Goal: Information Seeking & Learning: Find specific fact

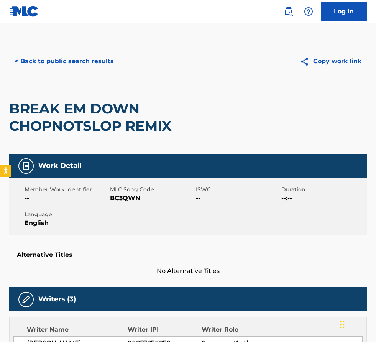
click at [92, 72] on div "< Back to public search results Copy work link" at bounding box center [188, 61] width 358 height 38
click at [90, 60] on button "< Back to public search results" at bounding box center [64, 61] width 110 height 19
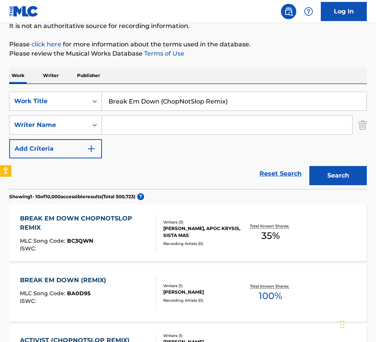
click at [236, 114] on div "SearchWithCriteria6079a3ec-ea3f-4143-b6e6-6c0062fd3d5c Work Title Break Em Down…" at bounding box center [188, 125] width 358 height 67
drag, startPoint x: 212, startPoint y: 90, endPoint x: 18, endPoint y: 57, distance: 197.3
paste input "Las Tres Piedritas"
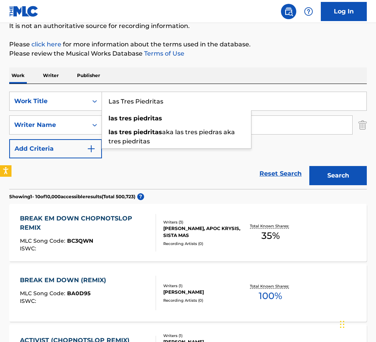
type input "Las Tres Piedritas"
click at [153, 154] on div "SearchWithCriteria6079a3ec-ea3f-4143-b6e6-6c0062fd3d5c Work Title Las Tres Pied…" at bounding box center [188, 125] width 358 height 67
click at [156, 131] on input "Search Form" at bounding box center [227, 125] width 250 height 18
paste input "Lee ShanerMark Pawlak"
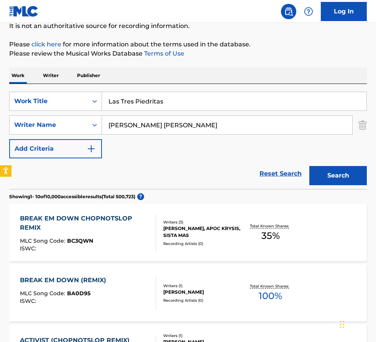
type input "Lee ShanerMark Pawlak"
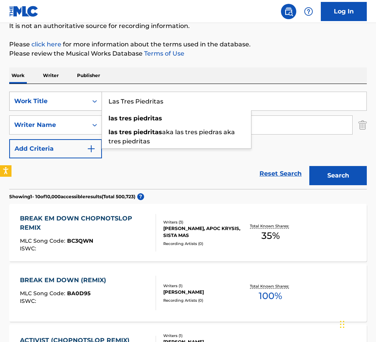
drag, startPoint x: 177, startPoint y: 101, endPoint x: 85, endPoint y: 99, distance: 91.7
click at [85, 99] on div "SearchWithCriteria6079a3ec-ea3f-4143-b6e6-6c0062fd3d5c Work Title Las Tres Pied…" at bounding box center [188, 101] width 358 height 19
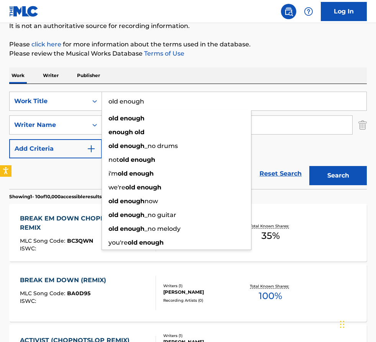
type input "old enough"
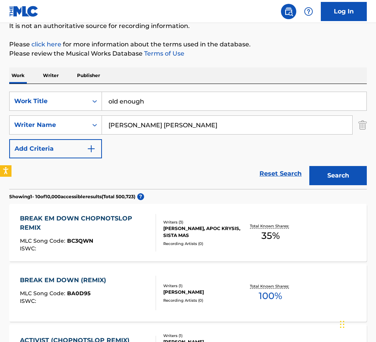
click at [186, 87] on div "SearchWithCriteria6079a3ec-ea3f-4143-b6e6-6c0062fd3d5c Work Title old enough Se…" at bounding box center [188, 136] width 358 height 105
drag, startPoint x: 144, startPoint y: 122, endPoint x: 229, endPoint y: 126, distance: 85.3
click at [229, 126] on input "Lee ShanerMark Pawlak" at bounding box center [227, 125] width 250 height 18
click at [310, 166] on button "Search" at bounding box center [339, 175] width 58 height 19
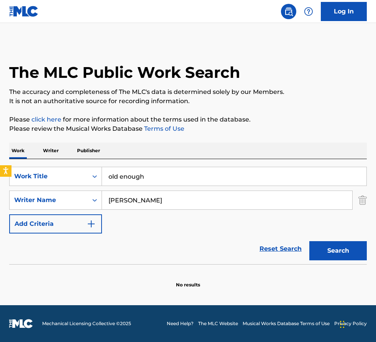
scroll to position [0, 0]
drag, startPoint x: 170, startPoint y: 200, endPoint x: -3, endPoint y: 160, distance: 177.7
click at [0, 160] on html "Accessibility Screen-Reader Guide, Feedback, and Issue Reporting | New window L…" at bounding box center [188, 171] width 376 height 342
paste input "Mark Pawlak"
type input "Mark Pawlak"
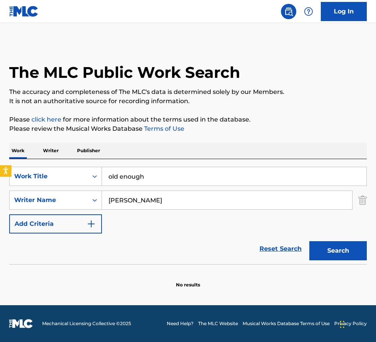
click at [310, 241] on button "Search" at bounding box center [339, 250] width 58 height 19
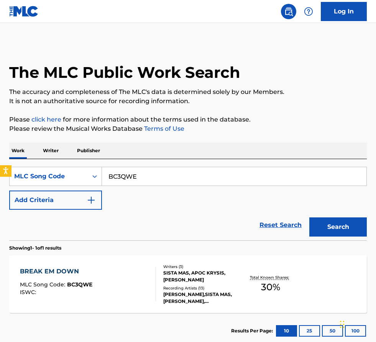
drag, startPoint x: 150, startPoint y: 175, endPoint x: -3, endPoint y: 163, distance: 153.1
click at [0, 163] on html "Accessibility Screen-Reader Guide, Feedback, and Issue Reporting | New window L…" at bounding box center [188, 171] width 376 height 342
click at [310, 217] on button "Search" at bounding box center [339, 226] width 58 height 19
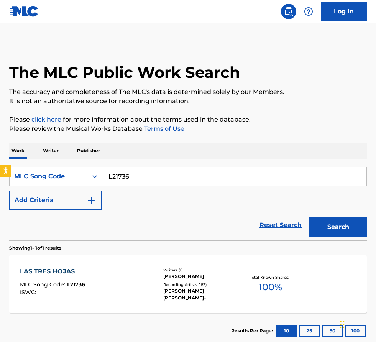
click at [155, 204] on div "SearchWithCriteria3f0e7a44-7cb7-41ad-ad75-e6eb5b07dbad MLC Song Code L21736 Add…" at bounding box center [188, 188] width 358 height 43
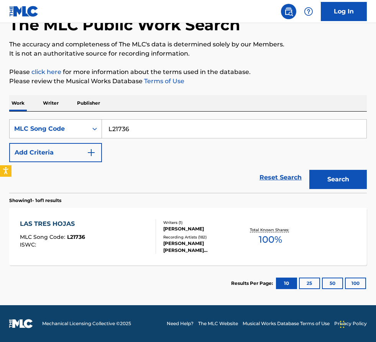
drag, startPoint x: 167, startPoint y: 129, endPoint x: 46, endPoint y: 127, distance: 121.6
click at [46, 127] on div "SearchWithCriteria3f0e7a44-7cb7-41ad-ad75-e6eb5b07dbad MLC Song Code L21736" at bounding box center [188, 128] width 358 height 19
paste input "PF6A1L"
click at [310, 170] on button "Search" at bounding box center [339, 179] width 58 height 19
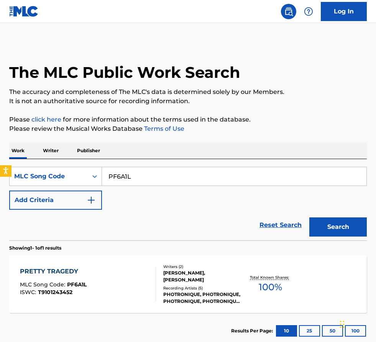
click at [159, 217] on div "Reset Search Search" at bounding box center [188, 225] width 358 height 31
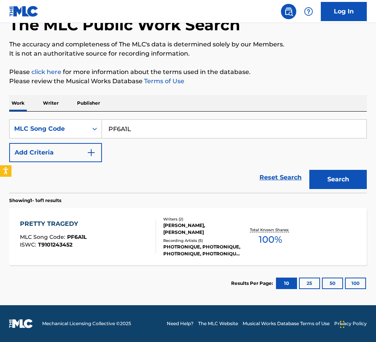
click at [166, 138] on div "PF6A1L" at bounding box center [234, 128] width 265 height 19
click at [165, 129] on input "PF6A1L" at bounding box center [234, 129] width 265 height 18
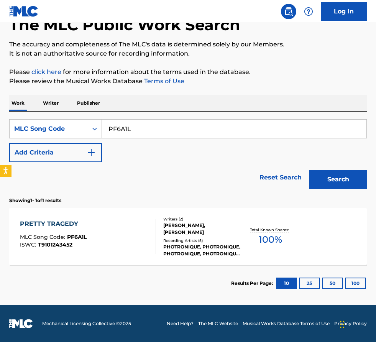
paste input "U2139N"
click at [310, 170] on button "Search" at bounding box center [339, 179] width 58 height 19
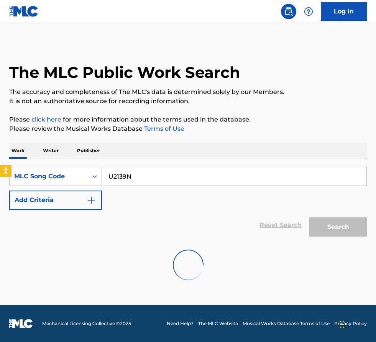
scroll to position [0, 0]
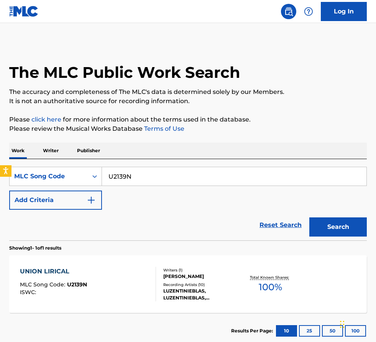
click at [147, 179] on input "U2139N" at bounding box center [234, 176] width 265 height 18
paste input "O"
click at [310, 217] on button "Search" at bounding box center [339, 226] width 58 height 19
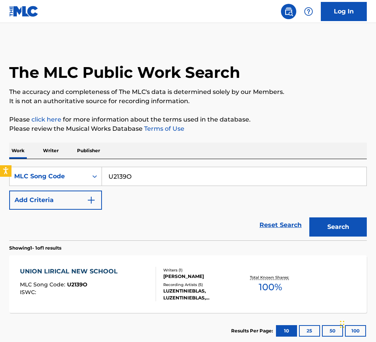
scroll to position [48, 0]
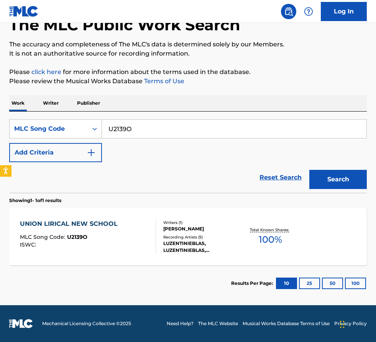
click at [156, 125] on input "U2139O" at bounding box center [234, 129] width 265 height 18
paste input "OV7EN5"
type input "OV7EN5"
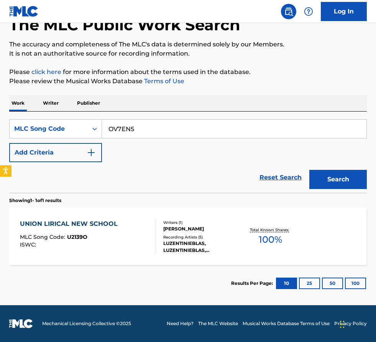
click at [310, 170] on button "Search" at bounding box center [339, 179] width 58 height 19
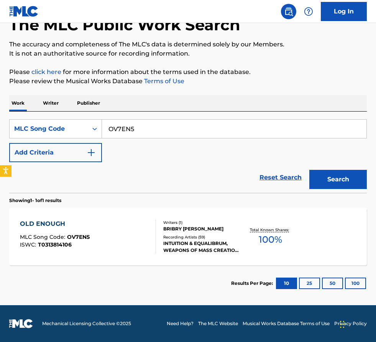
click at [151, 232] on div at bounding box center [153, 236] width 6 height 35
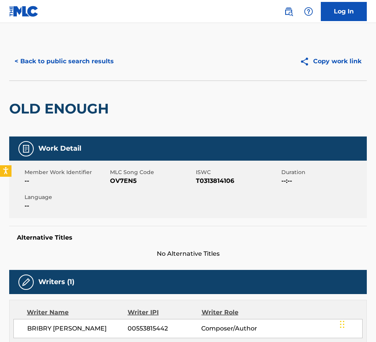
click at [98, 63] on button "< Back to public search results" at bounding box center [64, 61] width 110 height 19
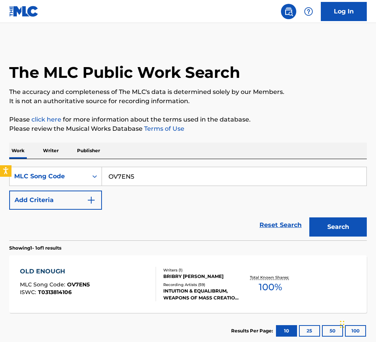
scroll to position [28, 0]
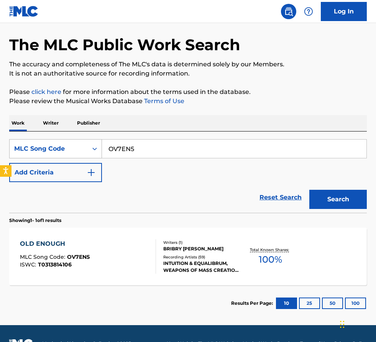
drag, startPoint x: 150, startPoint y: 146, endPoint x: 19, endPoint y: 139, distance: 131.0
click at [19, 139] on div "SearchWithCriteria3f0e7a44-7cb7-41ad-ad75-e6eb5b07dbad MLC Song Code OV7EN5" at bounding box center [188, 148] width 358 height 19
paste input "EA6HD1"
click at [310, 190] on button "Search" at bounding box center [339, 199] width 58 height 19
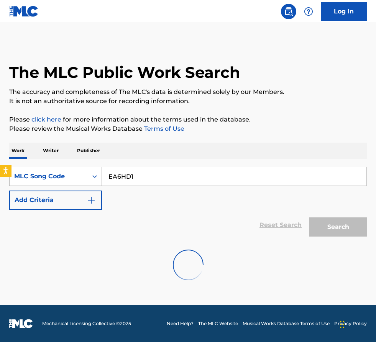
scroll to position [0, 0]
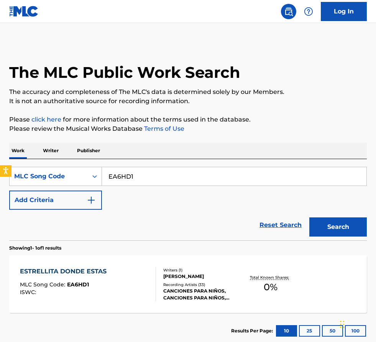
click at [170, 218] on div "Reset Search Search" at bounding box center [188, 225] width 358 height 31
drag, startPoint x: 150, startPoint y: 173, endPoint x: 77, endPoint y: 162, distance: 73.8
click at [77, 162] on div "SearchWithCriteria3f0e7a44-7cb7-41ad-ad75-e6eb5b07dbad MLC Song Code EA6HD1 Add…" at bounding box center [188, 199] width 358 height 81
paste input "WVBYYK"
type input "WVBYYK"
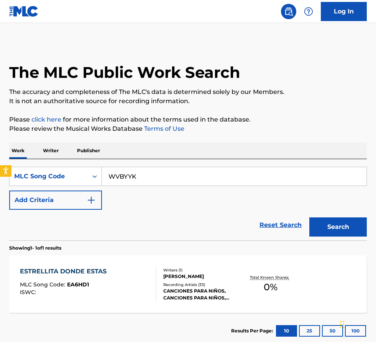
click at [310, 217] on button "Search" at bounding box center [339, 226] width 58 height 19
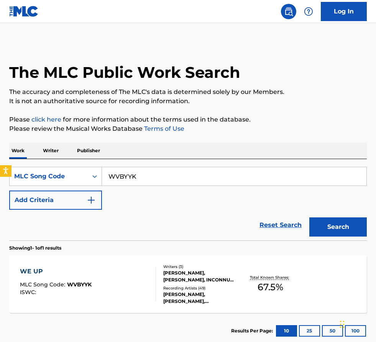
scroll to position [48, 0]
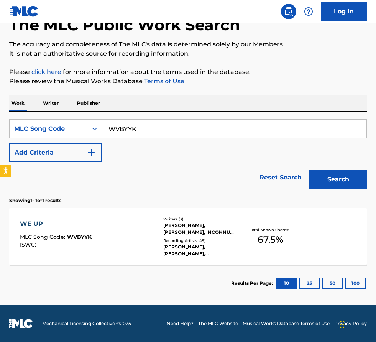
click at [120, 242] on div "WE UP MLC Song Code : WVBYYK ISWC :" at bounding box center [88, 236] width 136 height 35
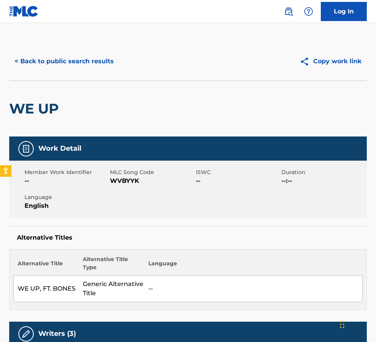
click at [104, 64] on button "< Back to public search results" at bounding box center [64, 61] width 110 height 19
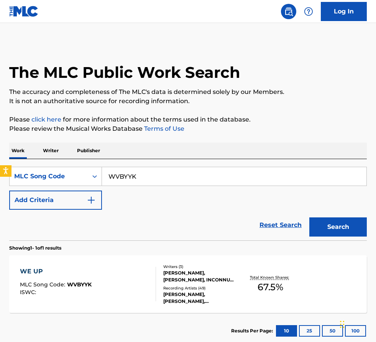
scroll to position [25, 0]
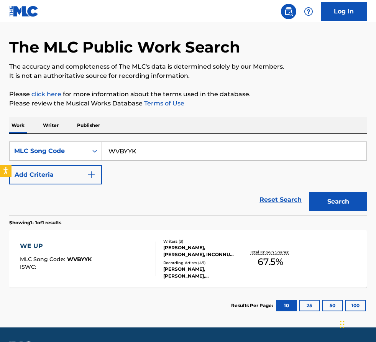
drag, startPoint x: 147, startPoint y: 153, endPoint x: -3, endPoint y: 120, distance: 153.5
click at [0, 120] on html "Accessibility Screen-Reader Guide, Feedback, and Issue Reporting | New window L…" at bounding box center [188, 146] width 376 height 342
paste input "TVGFRX"
click at [310, 192] on button "Search" at bounding box center [339, 201] width 58 height 19
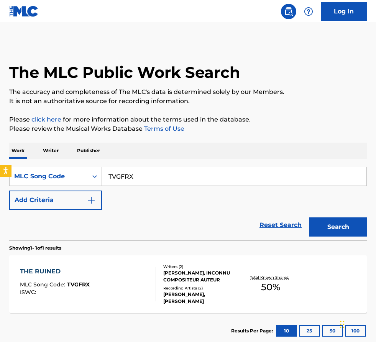
click at [150, 173] on input "TVGFRX" at bounding box center [234, 176] width 265 height 18
paste input "EV8X65"
type input "EV8X65"
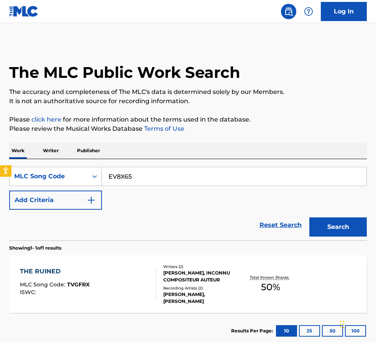
click at [310, 217] on button "Search" at bounding box center [339, 226] width 58 height 19
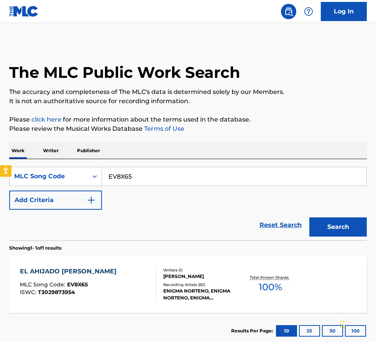
scroll to position [48, 0]
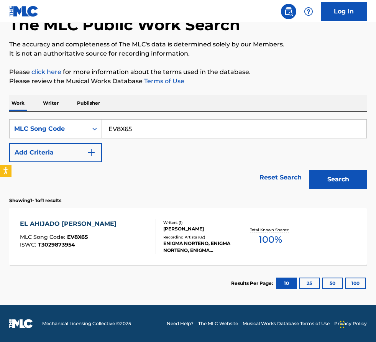
click at [135, 244] on div "EL AHIJADO [PERSON_NAME] MLC Song Code : EV8X65 ISWC : T3029873954" at bounding box center [88, 236] width 136 height 35
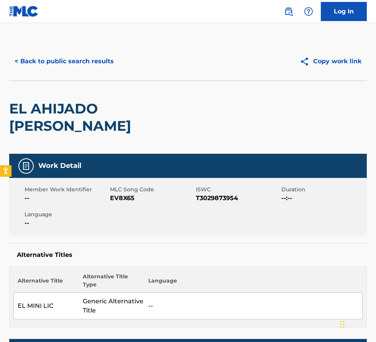
click at [94, 66] on button "< Back to public search results" at bounding box center [64, 61] width 110 height 19
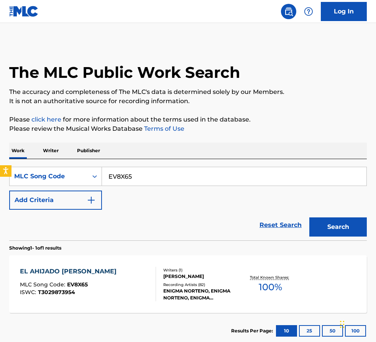
scroll to position [28, 0]
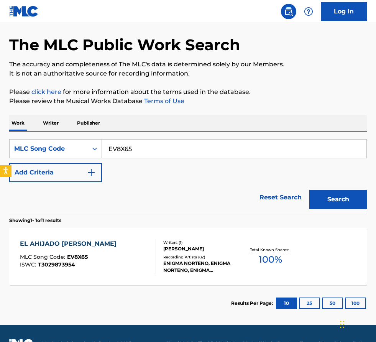
drag, startPoint x: 145, startPoint y: 152, endPoint x: 0, endPoint y: 143, distance: 144.8
click at [0, 143] on div "The MLC Public Work Search The accuracy and completeness of The MLC's data is d…" at bounding box center [188, 168] width 376 height 307
paste input "Z6545J"
type input "Z6545J"
click at [310, 190] on button "Search" at bounding box center [339, 199] width 58 height 19
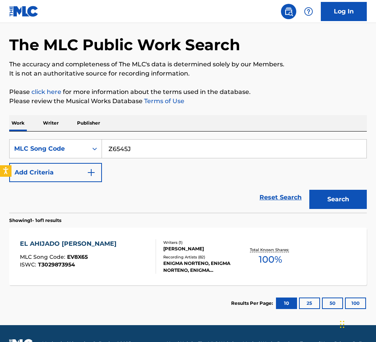
scroll to position [0, 0]
